Goal: Transaction & Acquisition: Purchase product/service

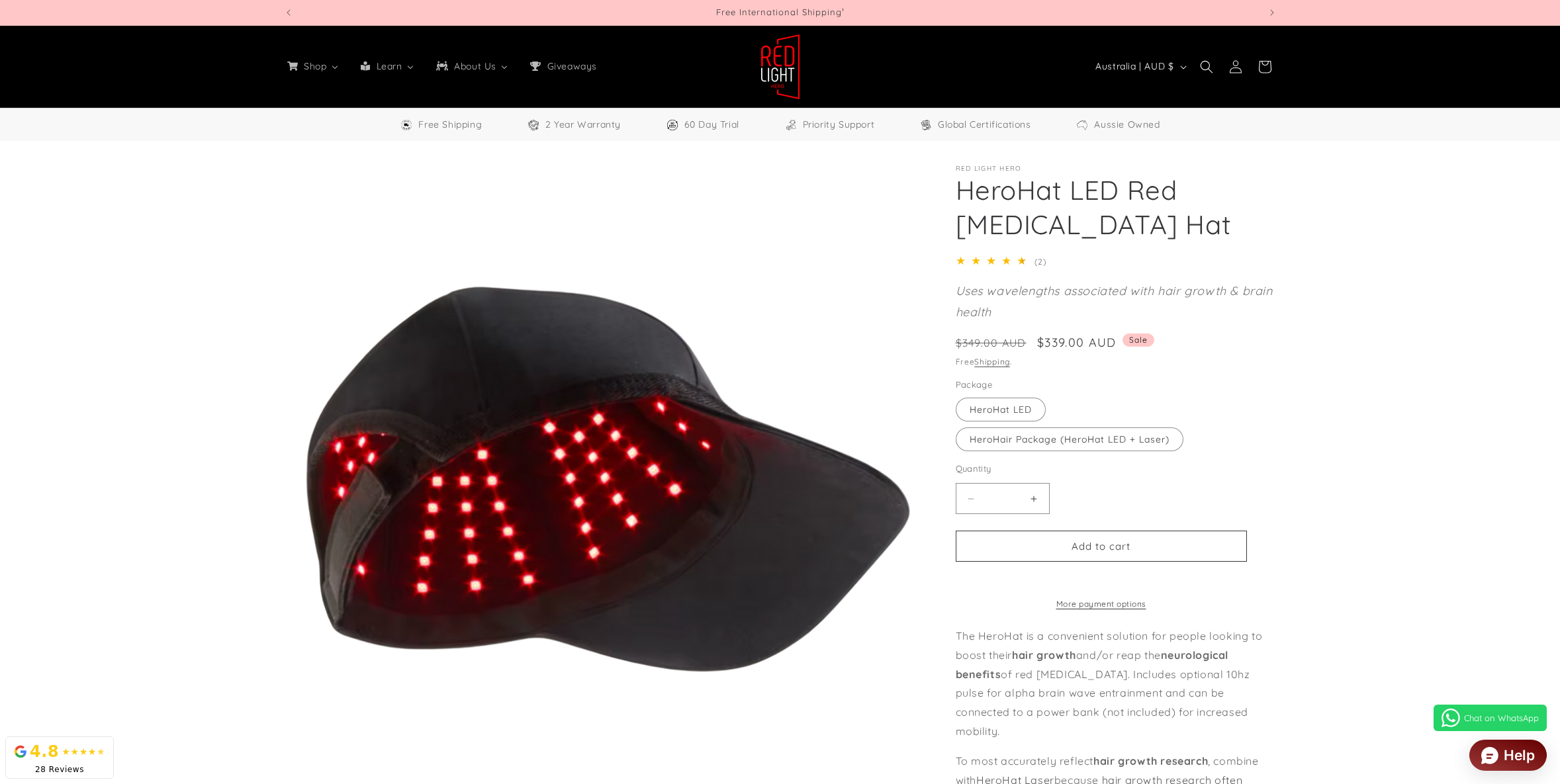
select select "**"
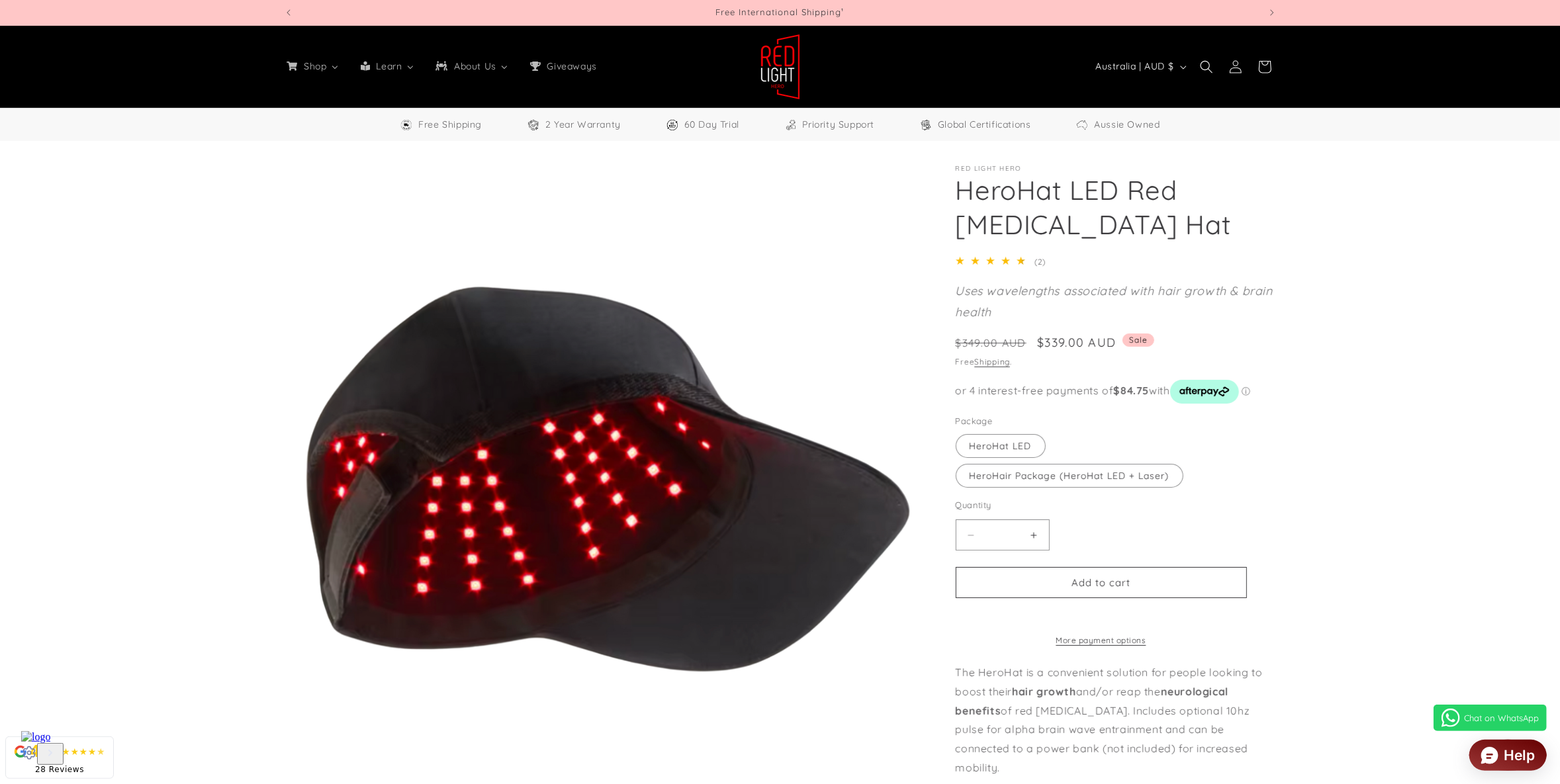
drag, startPoint x: 1043, startPoint y: 338, endPoint x: 1153, endPoint y: 337, distance: 110.0
click at [1134, 338] on div "Regular price $339.00 AUD Regular price $349.00 AUD Sale price $339.00 AUD Unit…" at bounding box center [1116, 343] width 321 height 21
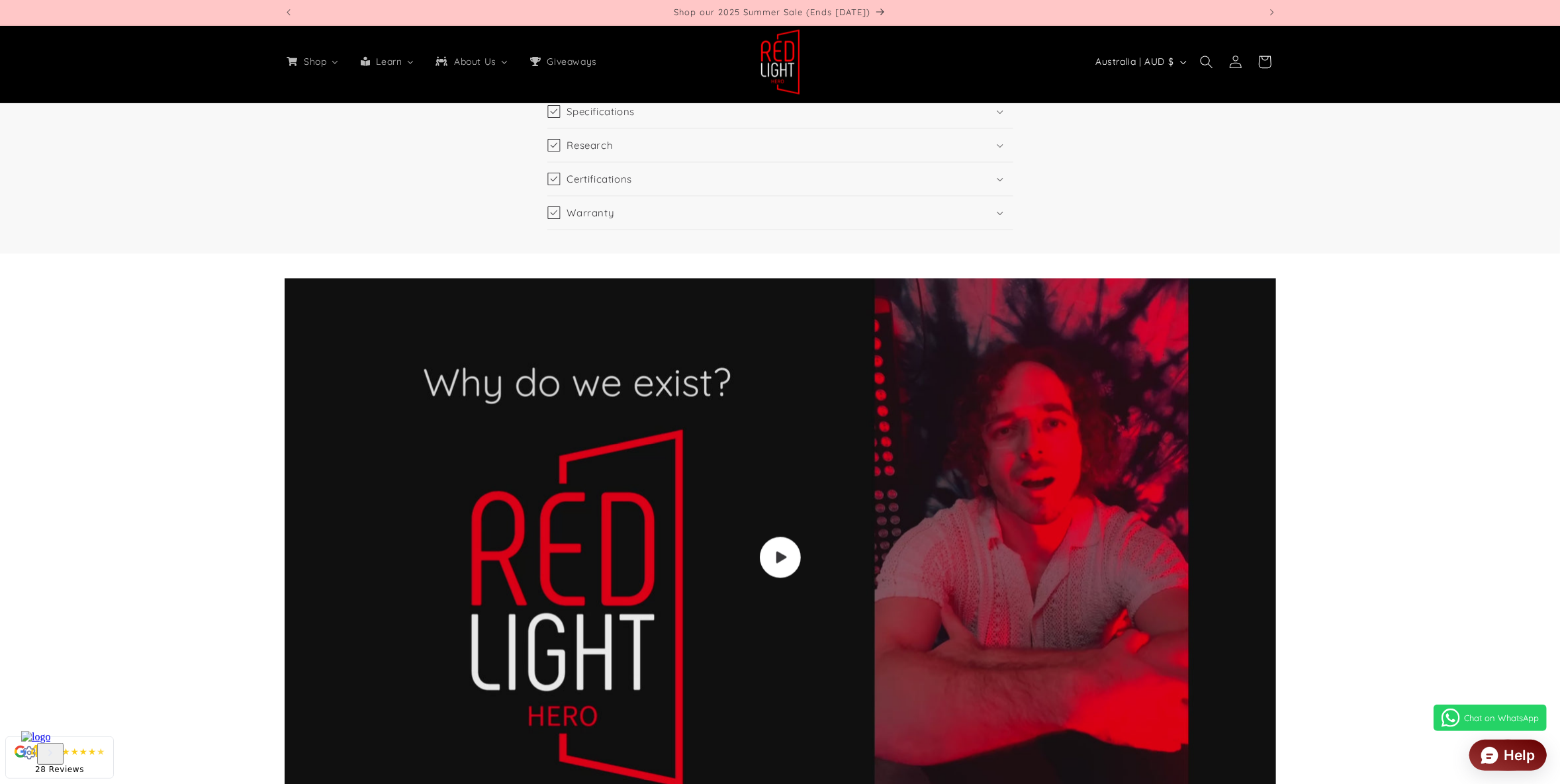
scroll to position [1853, 0]
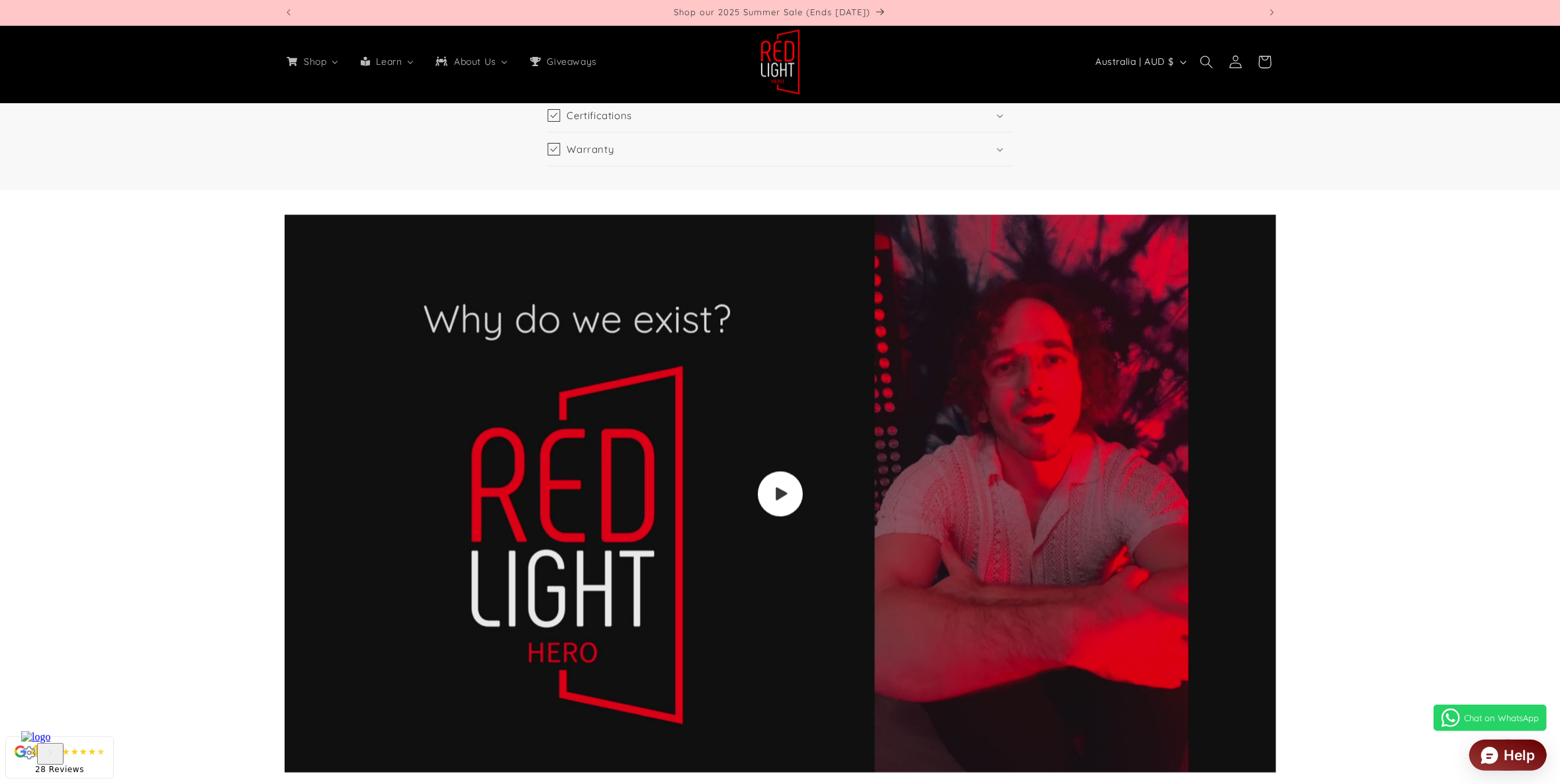
click at [784, 483] on span "Load video: Video walkthrough of Red Light Hero red light therapy panels and de…" at bounding box center [779, 494] width 45 height 45
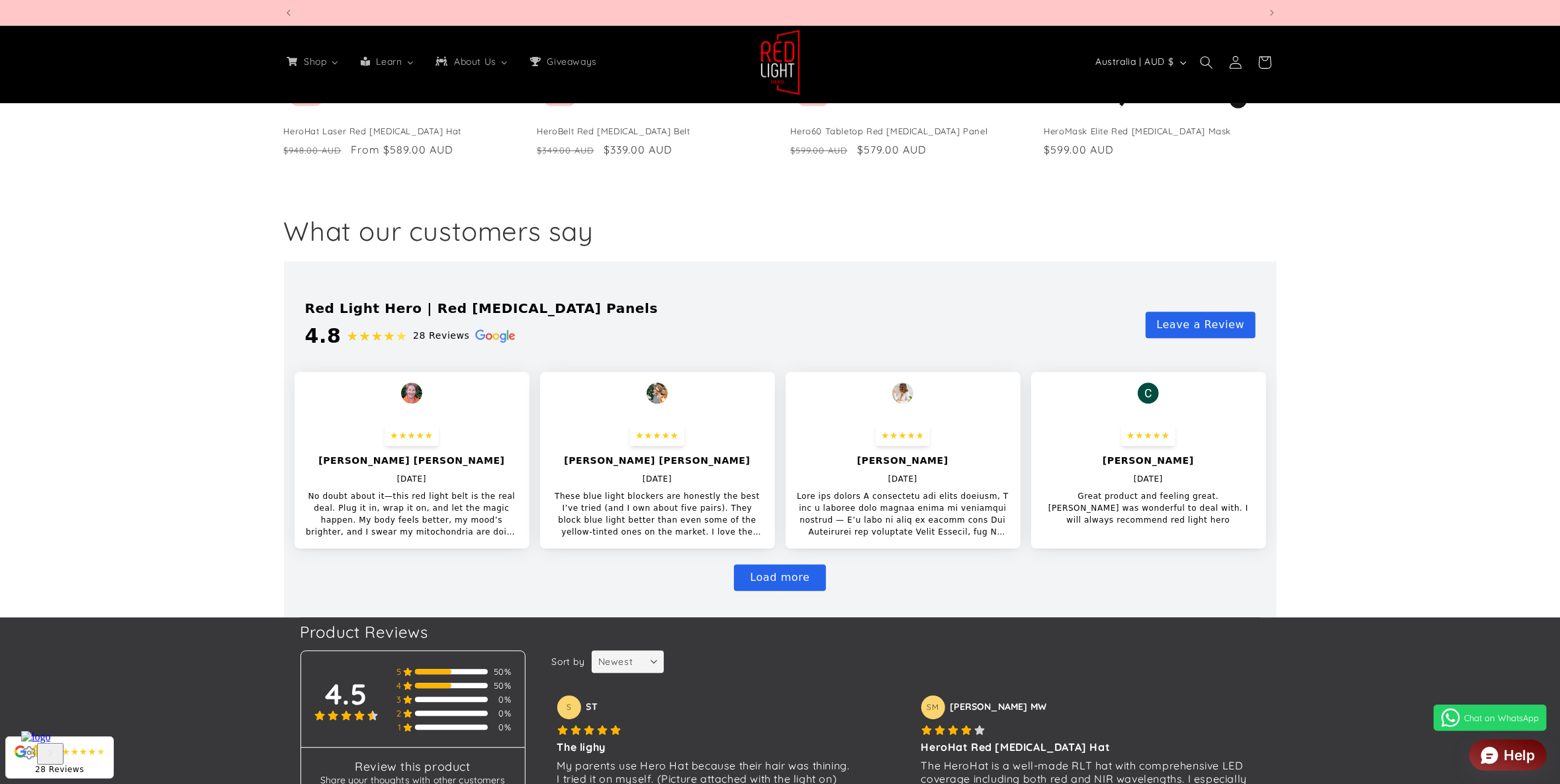
scroll to position [0, 0]
click at [802, 578] on button "Load more" at bounding box center [779, 577] width 91 height 27
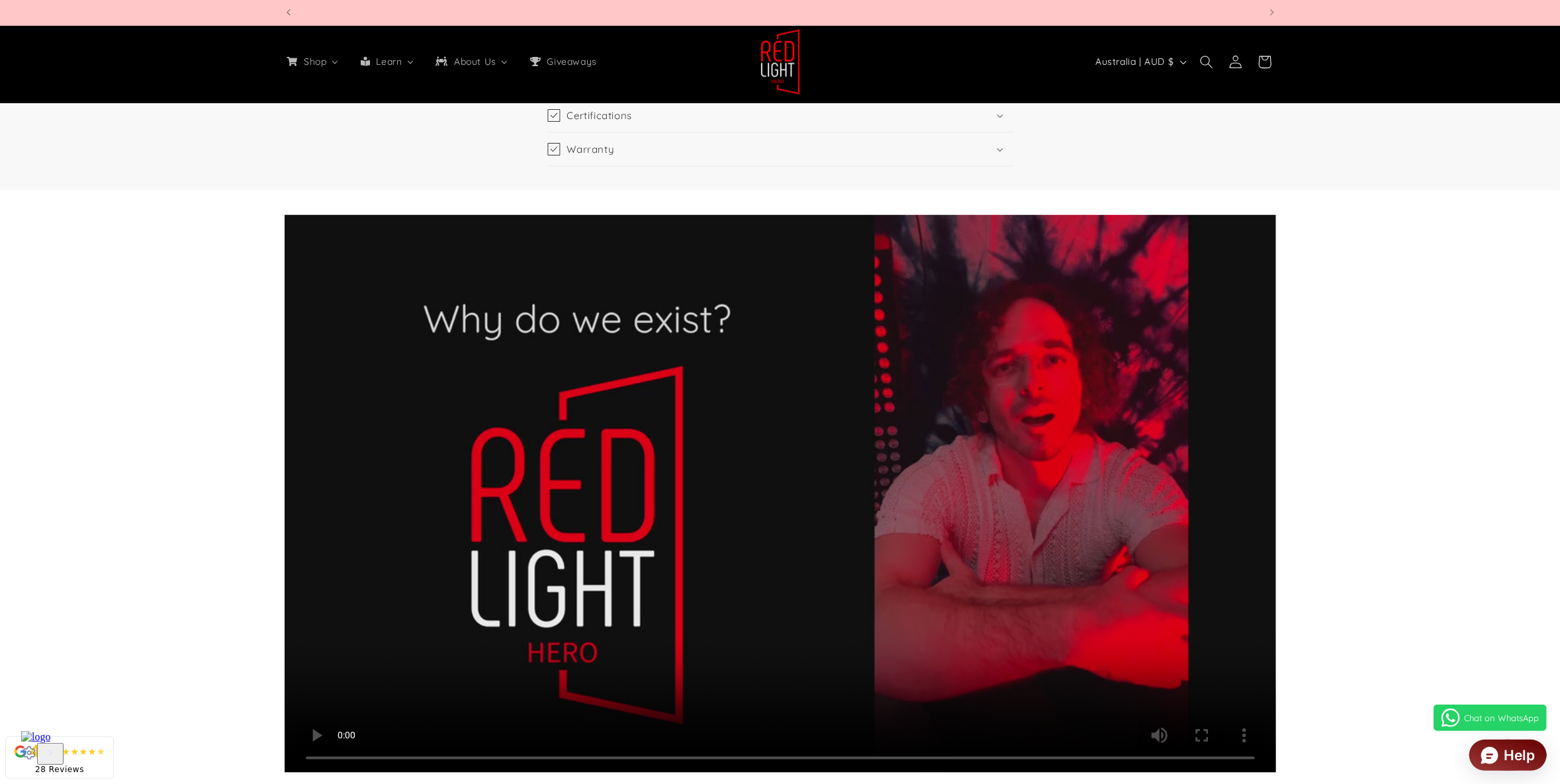
scroll to position [0, 3902]
click at [785, 61] on img at bounding box center [780, 62] width 39 height 66
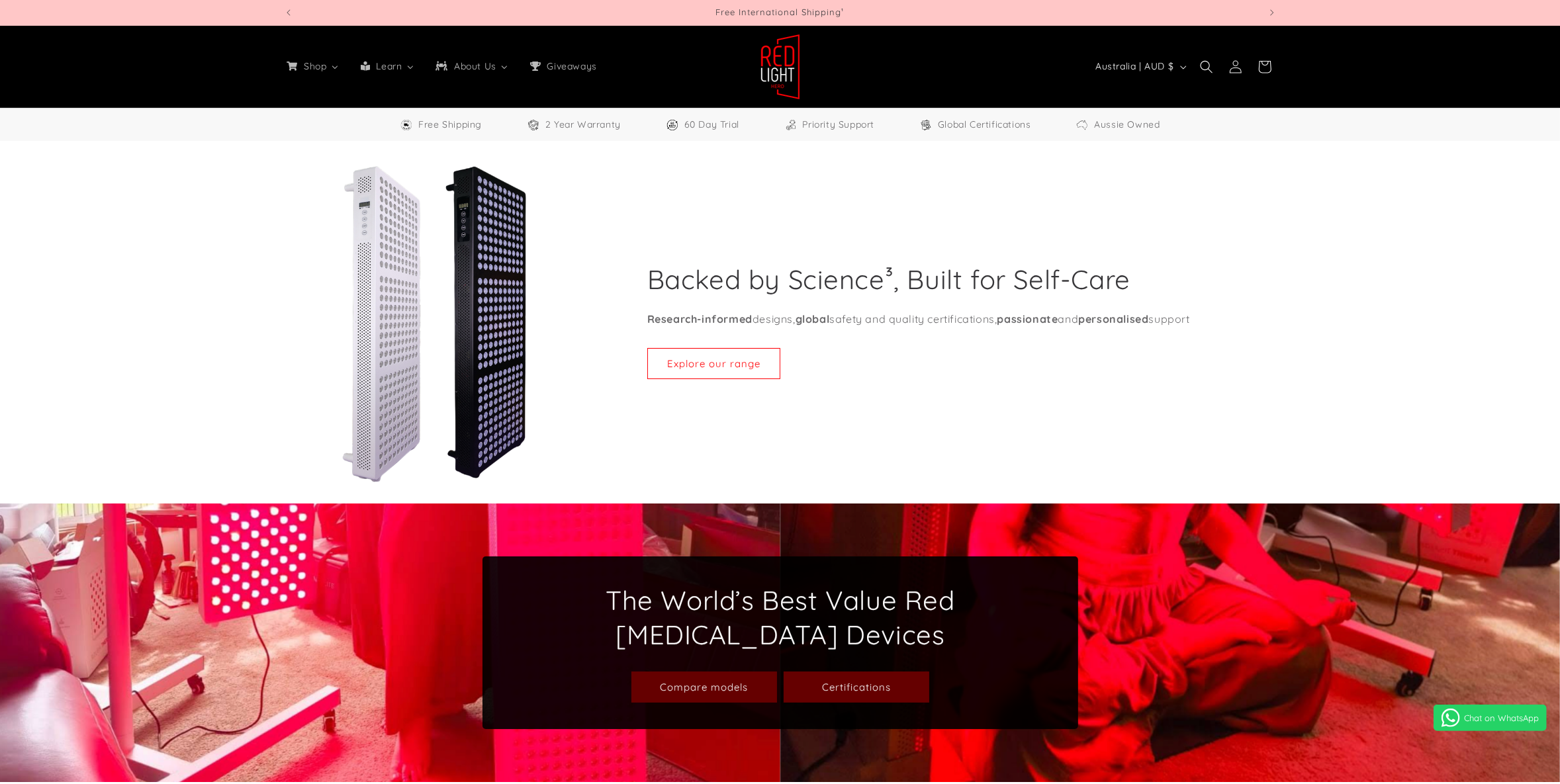
select select "**"
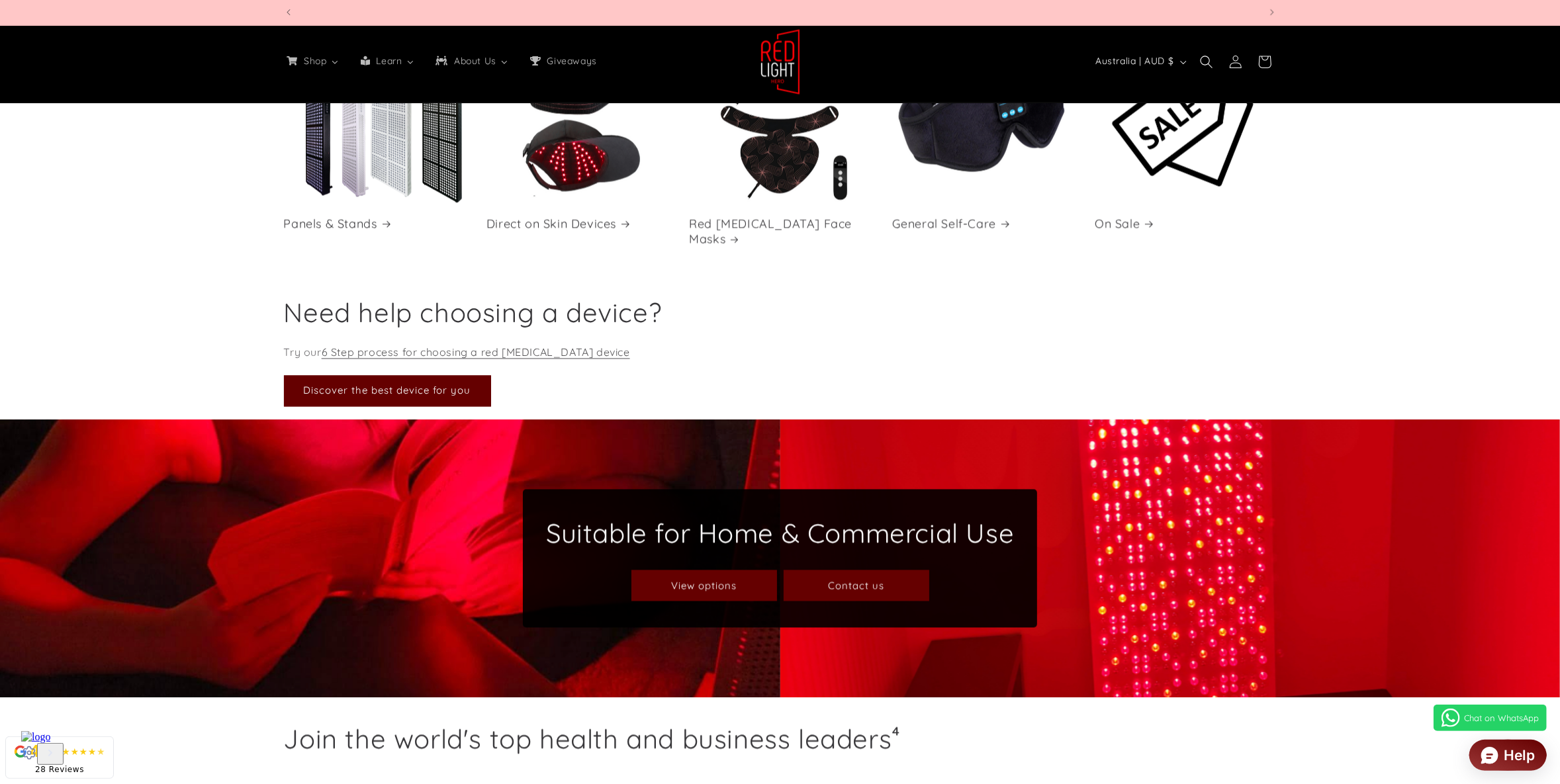
scroll to position [0, 2926]
click at [1144, 216] on link "On Sale" at bounding box center [1185, 224] width 182 height 15
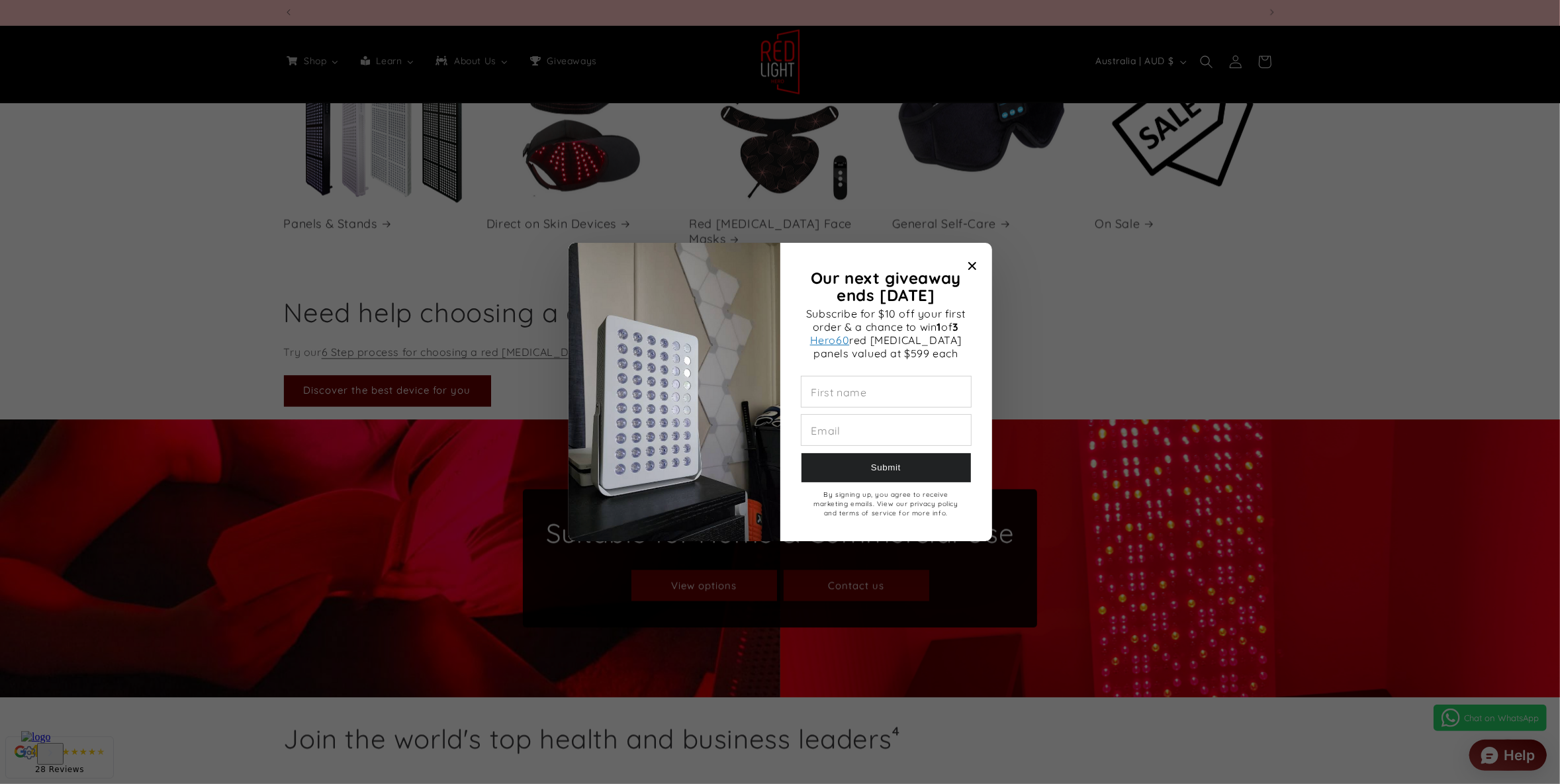
scroll to position [0, 3902]
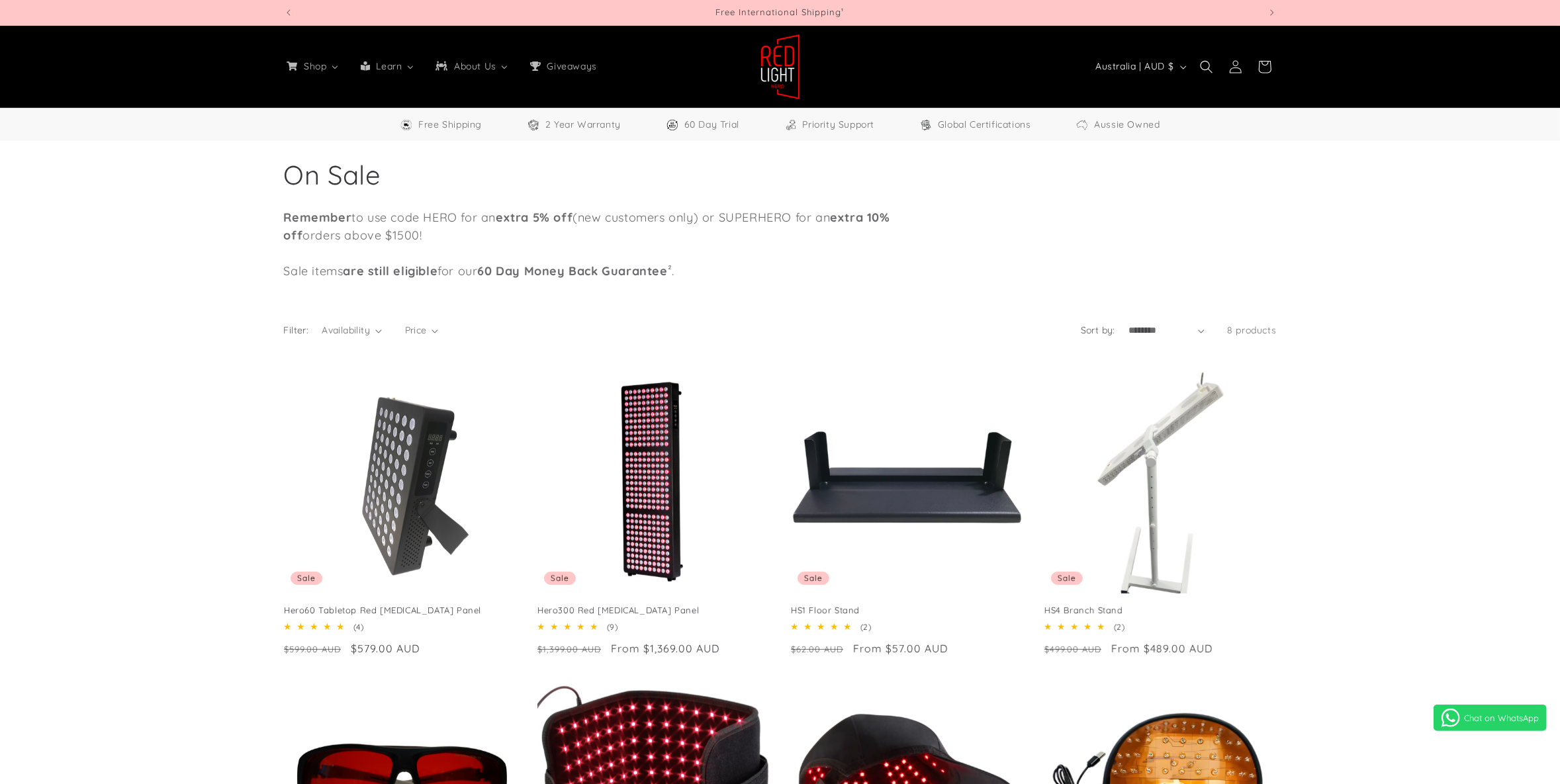
select select "**"
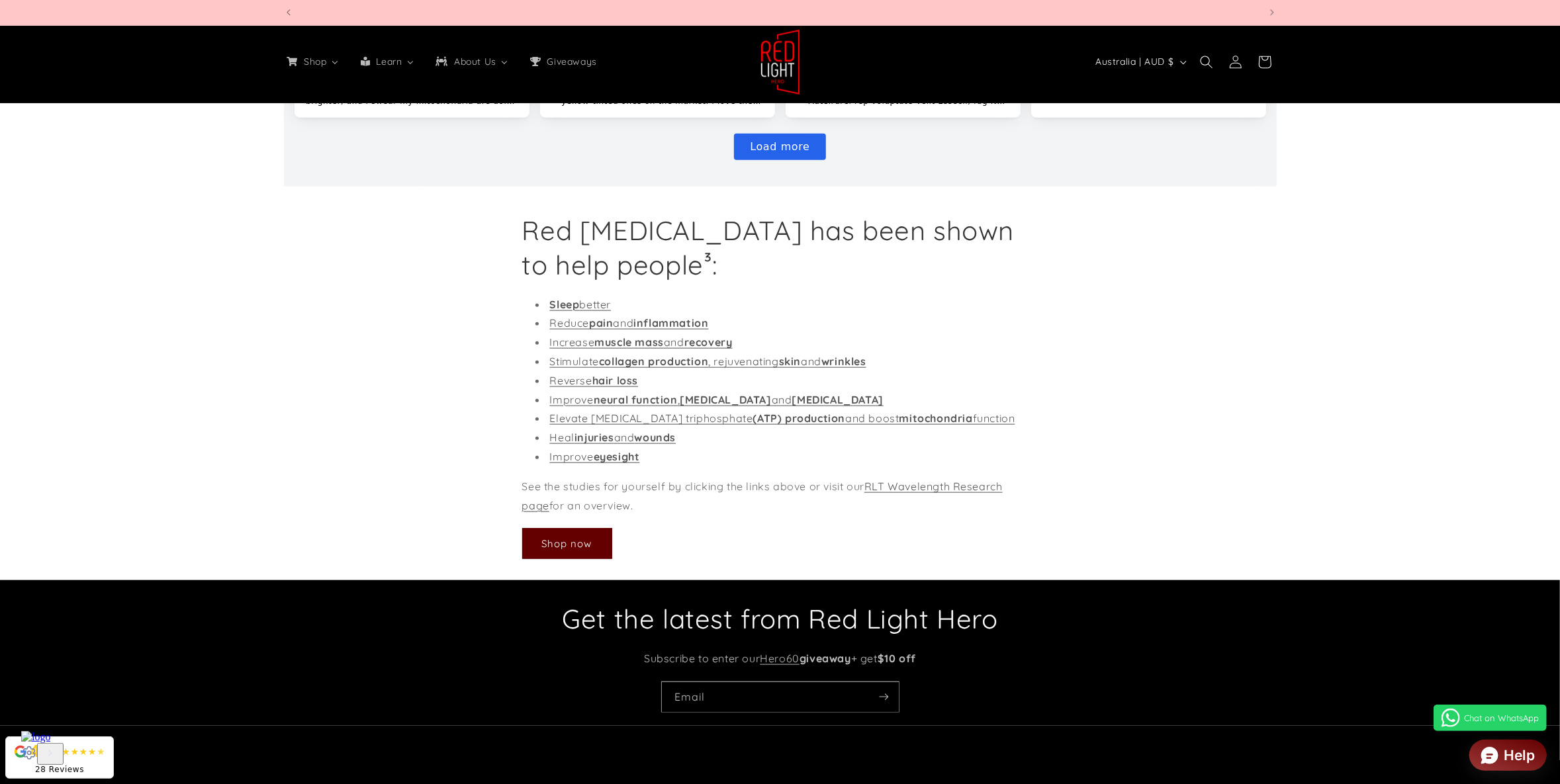
scroll to position [0, 2926]
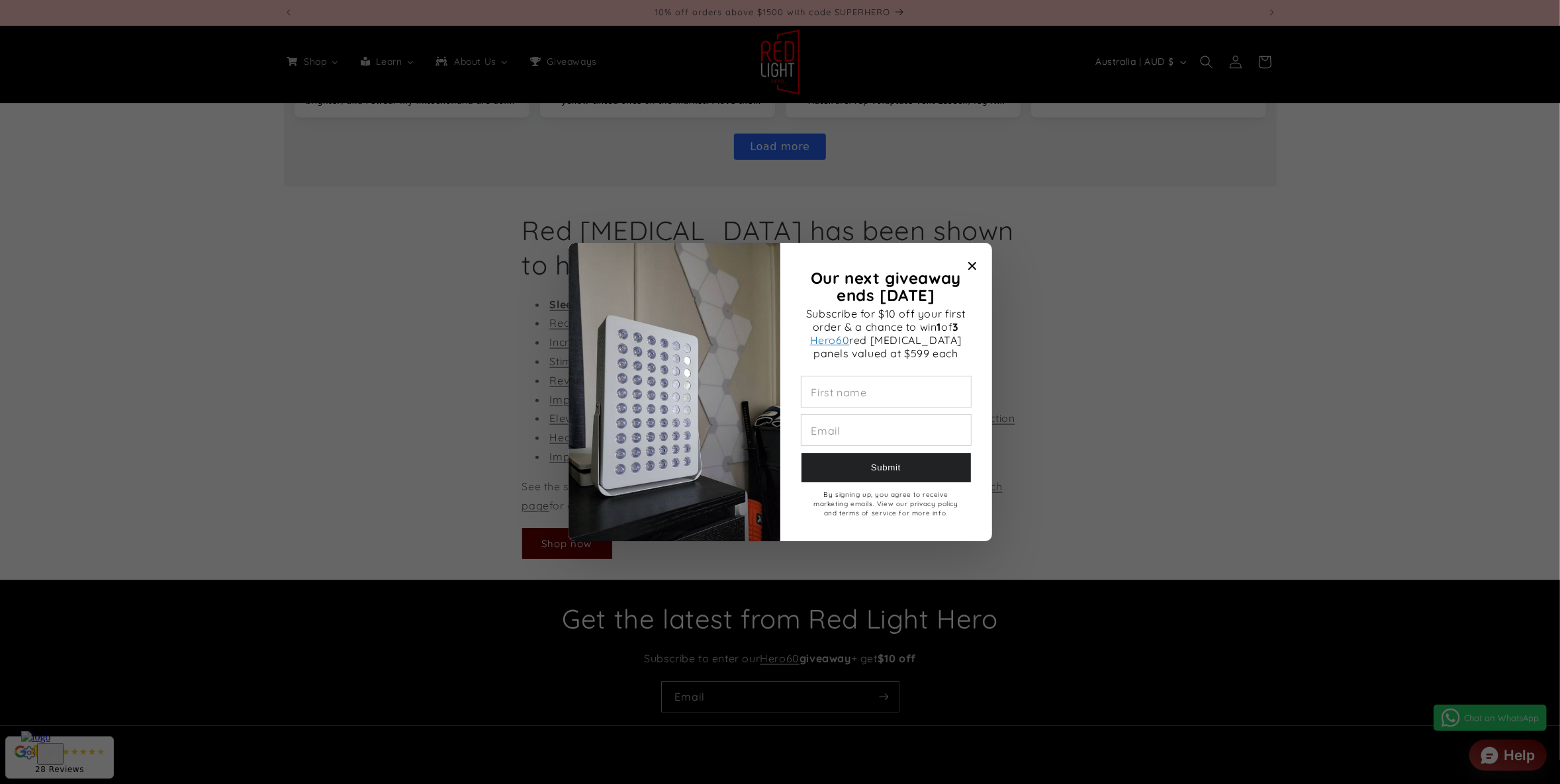
drag, startPoint x: 536, startPoint y: 93, endPoint x: 547, endPoint y: 91, distance: 11.2
